Goal: Find specific fact

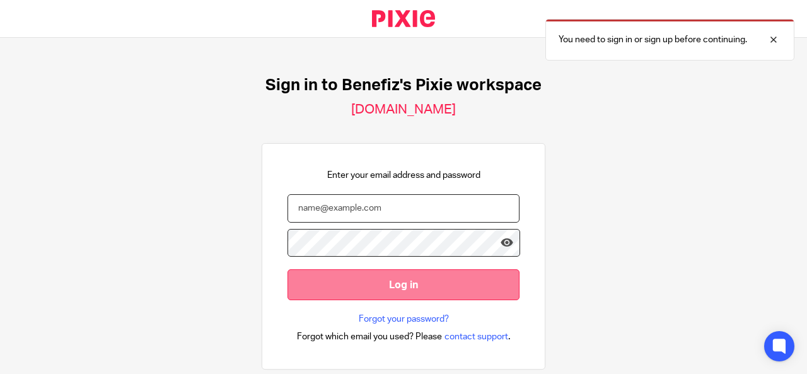
type input "[PERSON_NAME][EMAIL_ADDRESS][DOMAIN_NAME]"
click at [382, 283] on input "Log in" at bounding box center [404, 284] width 232 height 31
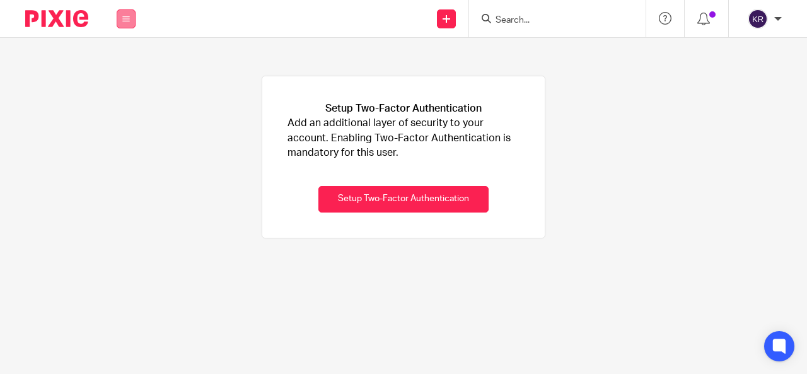
click at [129, 13] on button at bounding box center [126, 18] width 19 height 19
click at [121, 91] on link "Clients" at bounding box center [123, 95] width 28 height 9
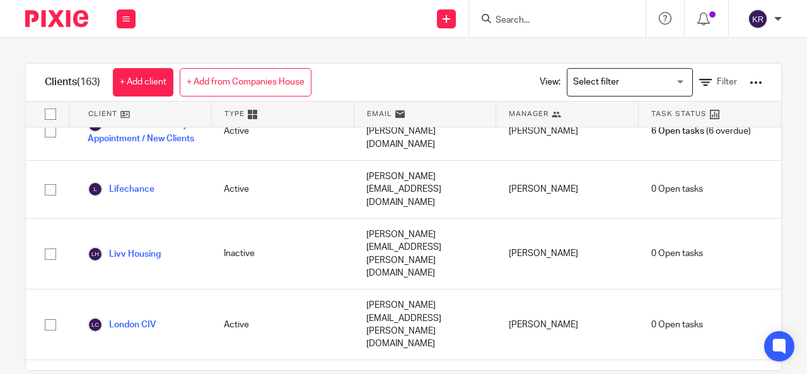
scroll to position [5801, 0]
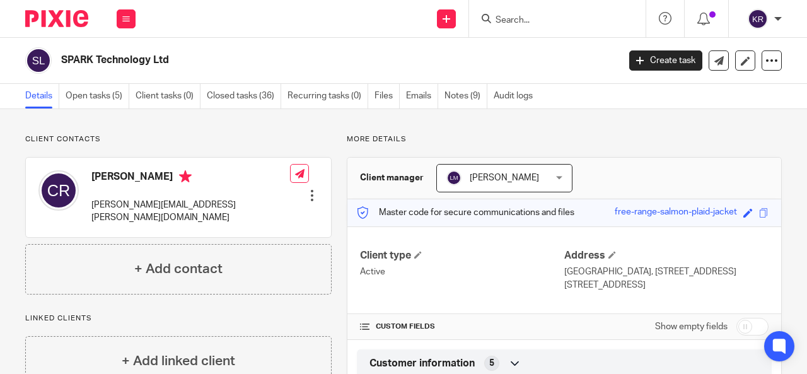
drag, startPoint x: 599, startPoint y: 207, endPoint x: 728, endPoint y: 207, distance: 128.6
click at [728, 207] on div "Master code for secure communications and files free-range-salmon-plaid-jacket …" at bounding box center [564, 212] width 434 height 27
copy div "free-range-salmon-plaid-jacket"
